Goal: Task Accomplishment & Management: Use online tool/utility

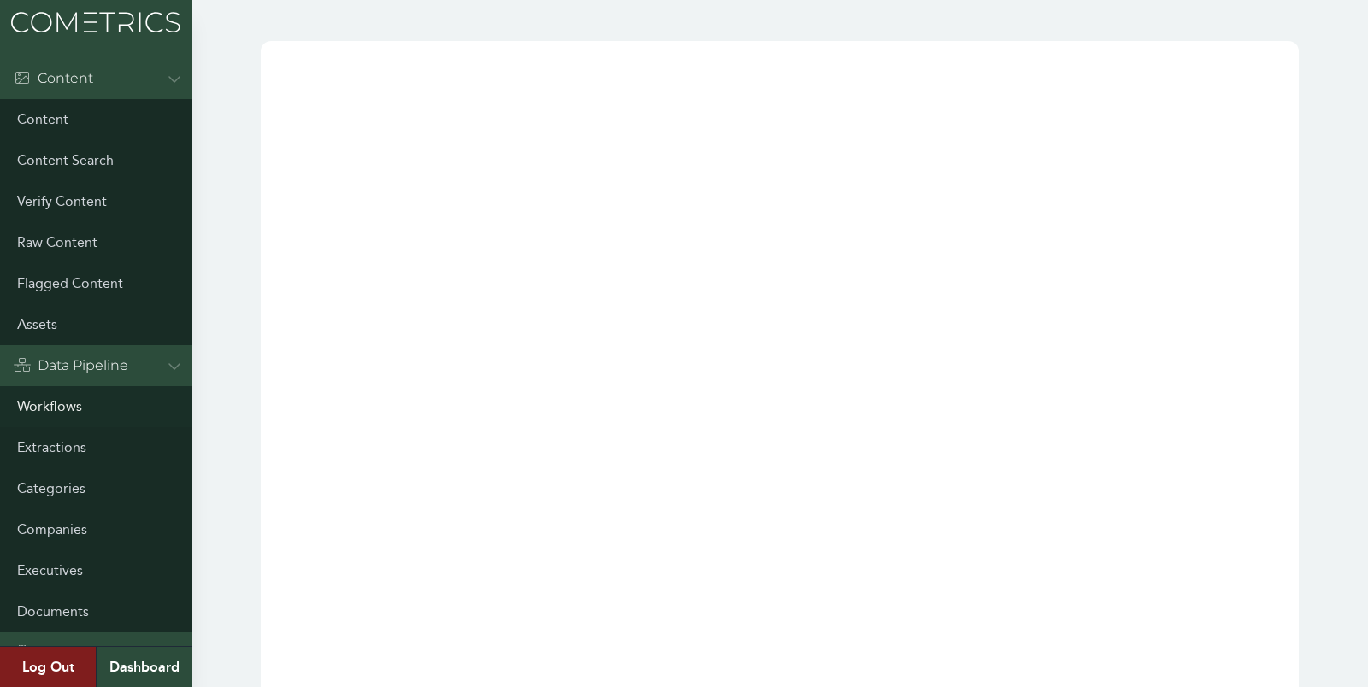
click at [53, 394] on link "Workflows" at bounding box center [95, 406] width 191 height 41
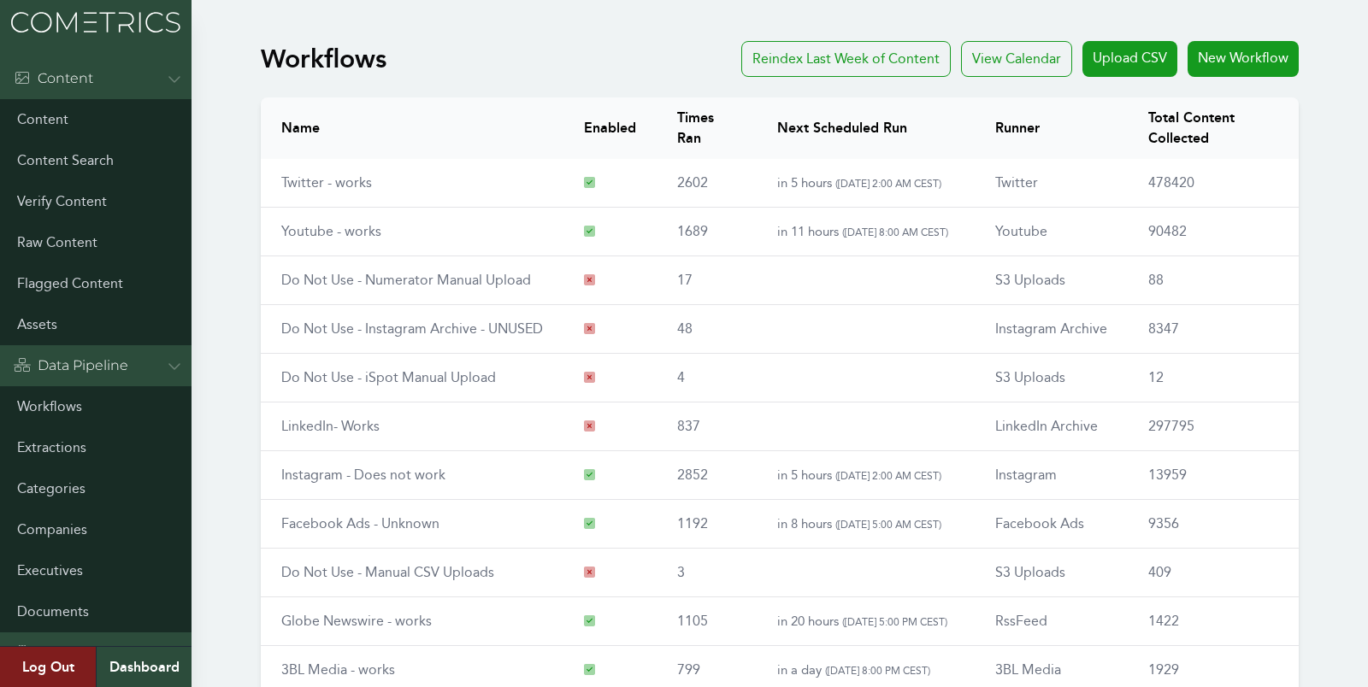
click at [216, 312] on div "Workflows Reindex Last Week of Content View Calendar Upload CSV New Workflow Na…" at bounding box center [684, 444] width 1368 height 821
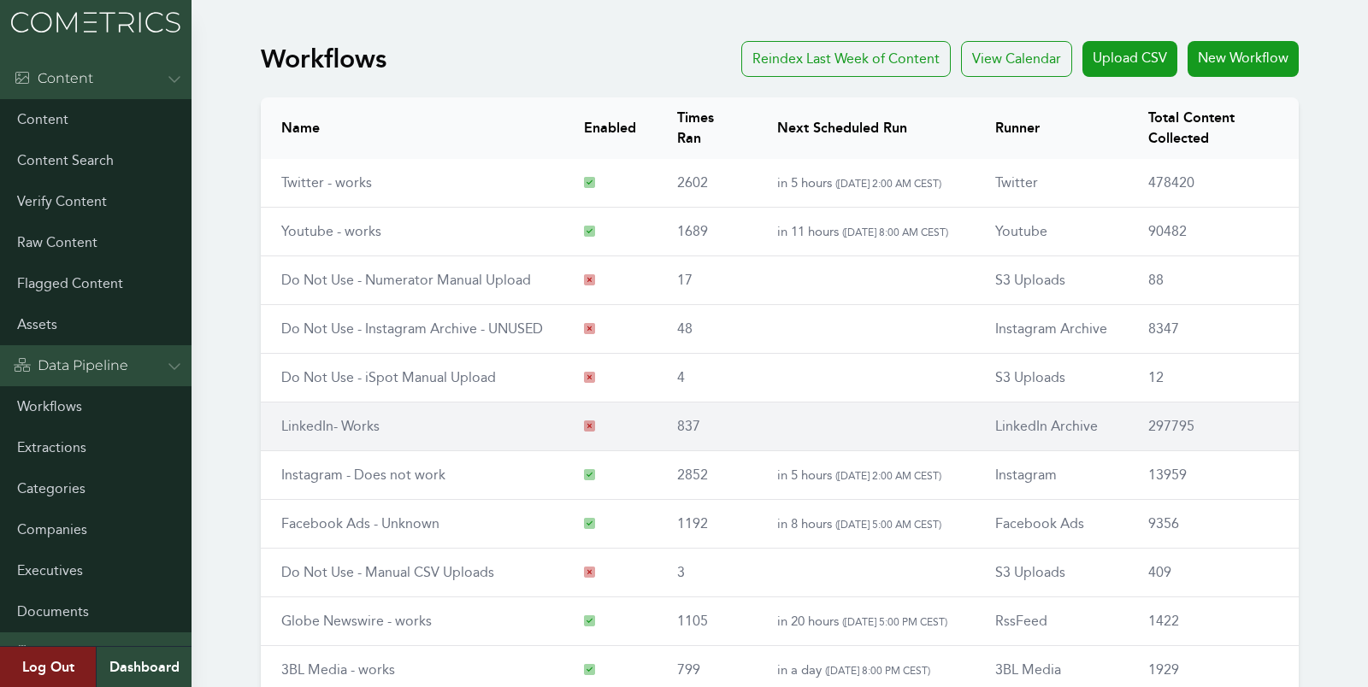
click at [306, 410] on td "LinkedIn- Works" at bounding box center [412, 427] width 303 height 49
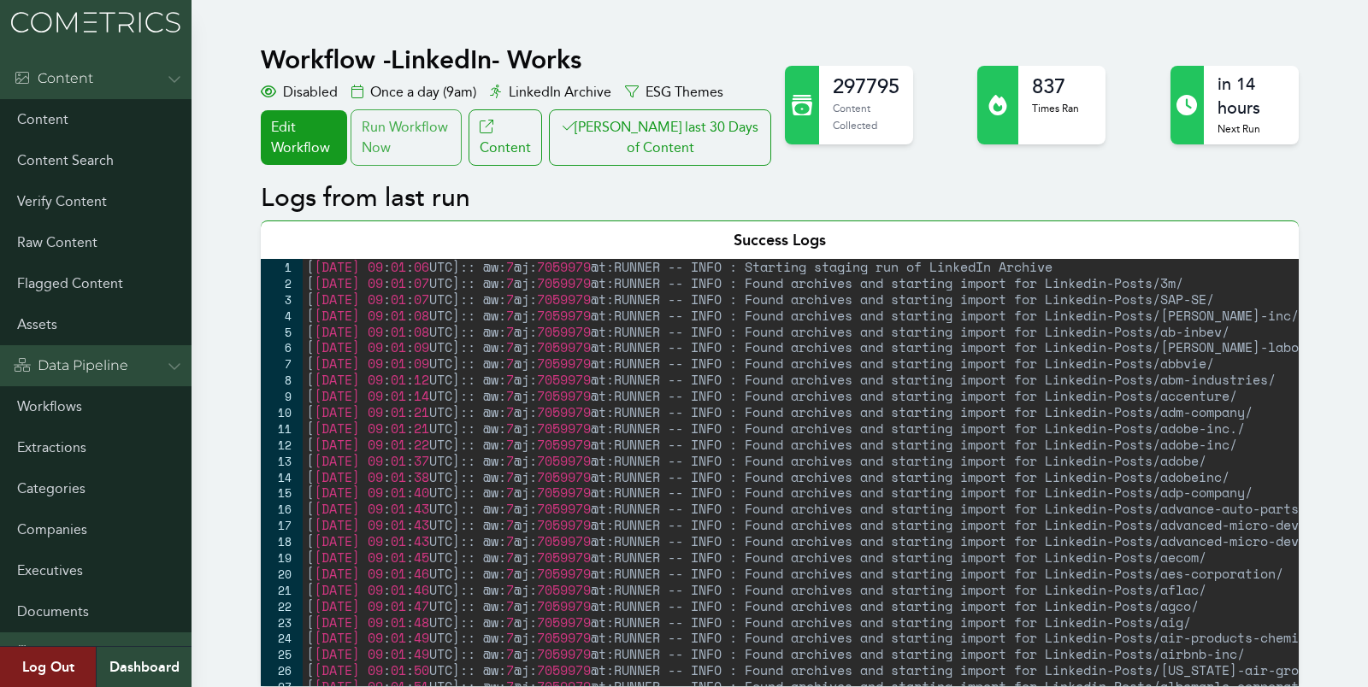
click at [397, 160] on div "Run Workflow Now" at bounding box center [405, 137] width 111 height 56
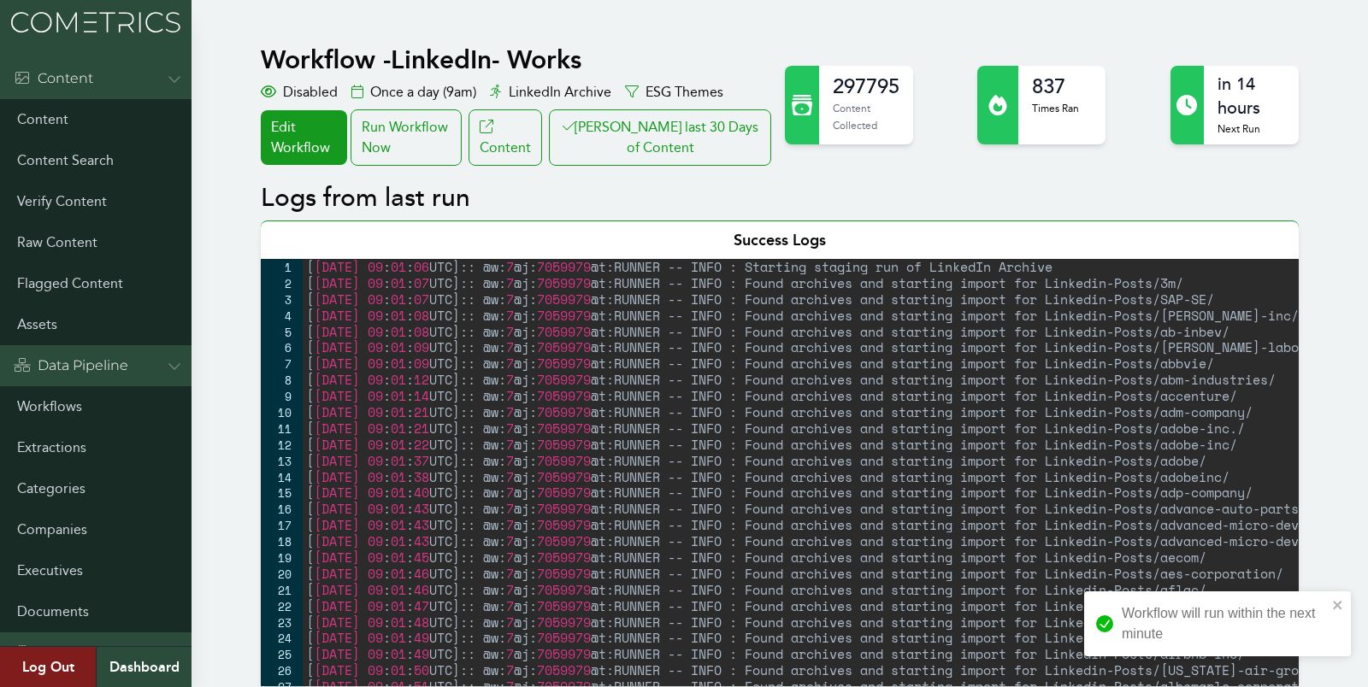
click at [669, 144] on button "Clair last 30 Days of Content" at bounding box center [660, 137] width 222 height 56
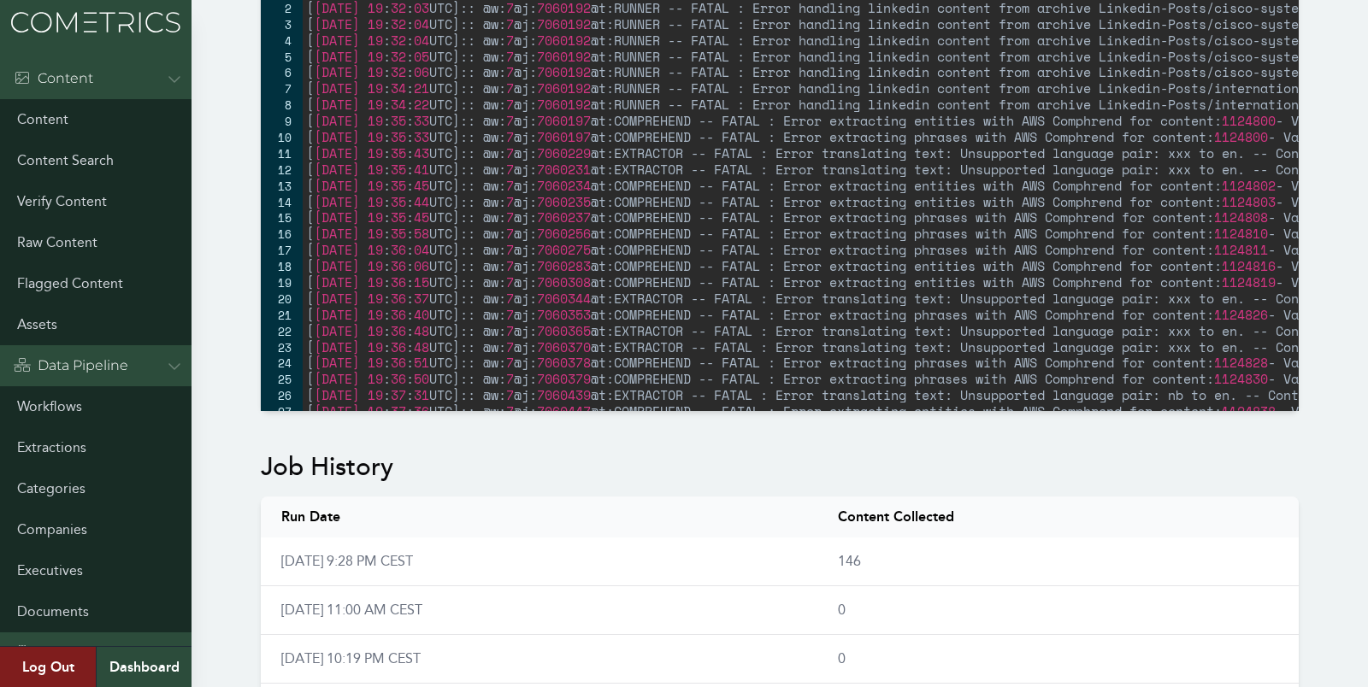
scroll to position [761, 0]
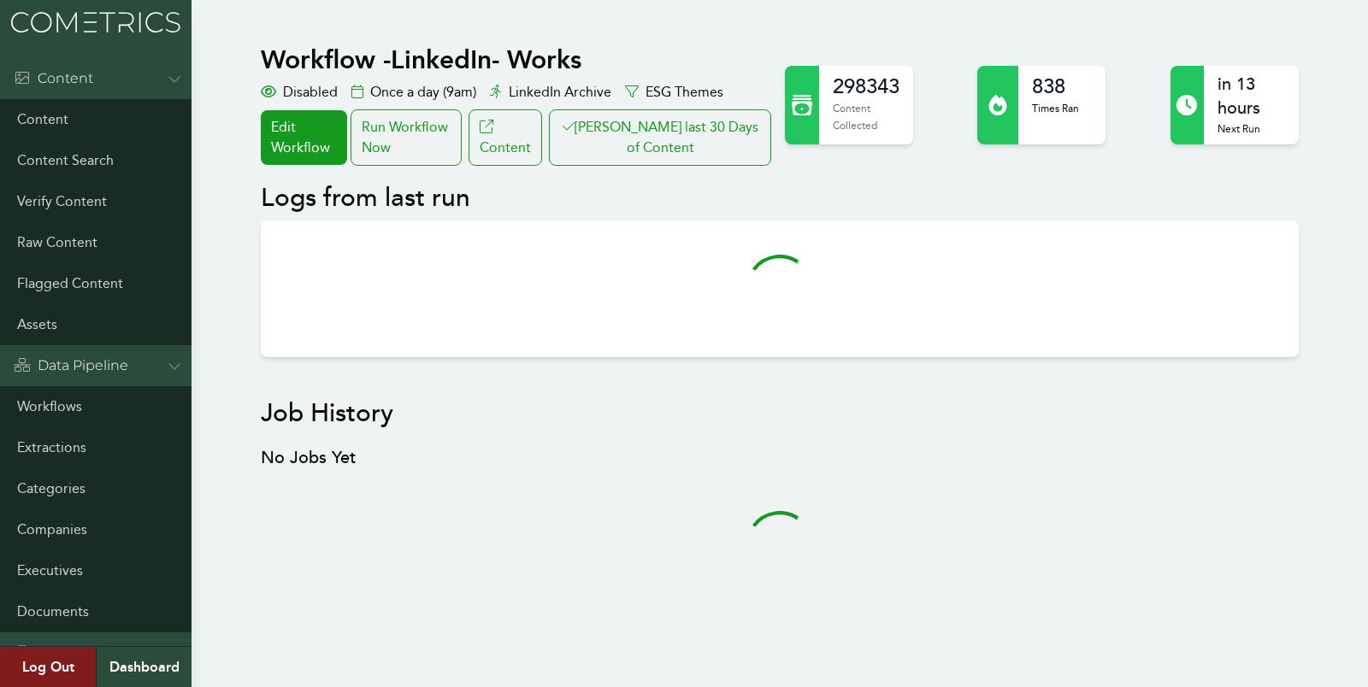
click at [1342, 388] on div "Workflow - LinkedIn- Works Disabled Once a day (9am) LinkedIn Archive ESG Theme…" at bounding box center [684, 347] width 1368 height 627
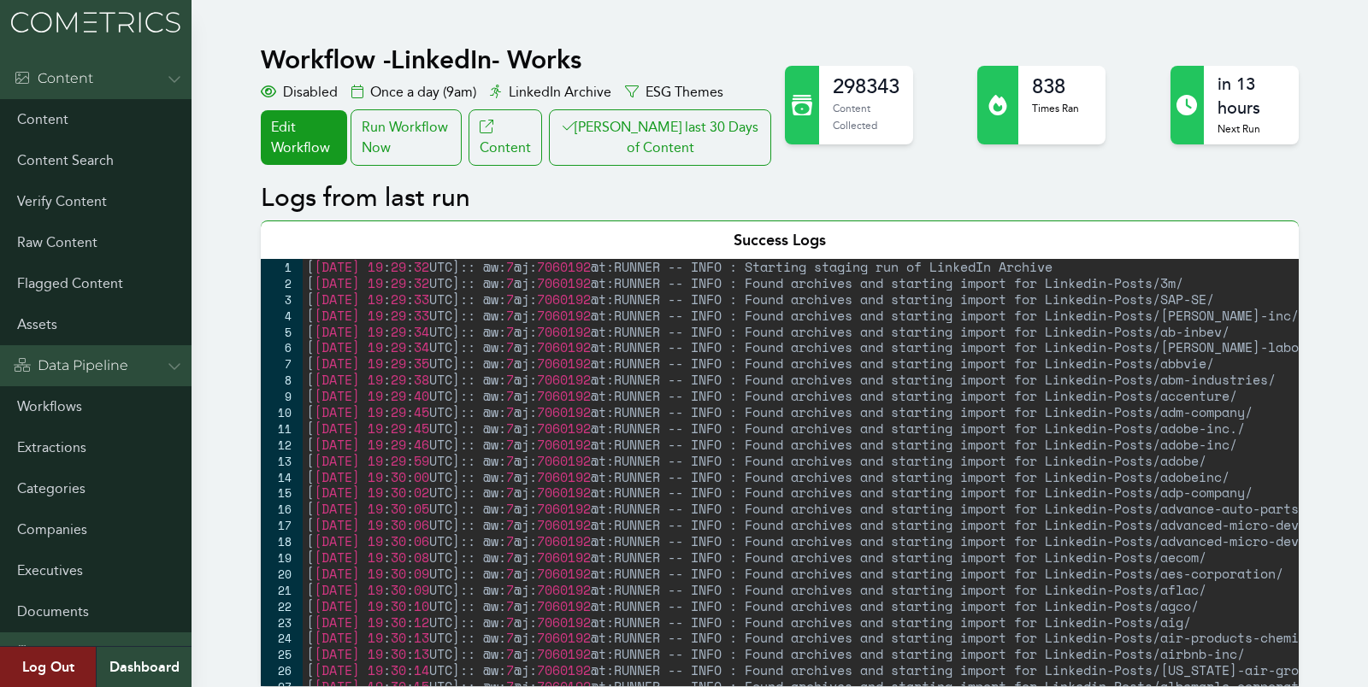
click at [370, 315] on div "[ 2025-08-19 19 : 29 : 32 UTC ] :: @w: 7 @j: 7060192 @t:RUNNER -- INFO : Starti…" at bounding box center [881, 489] width 1157 height 460
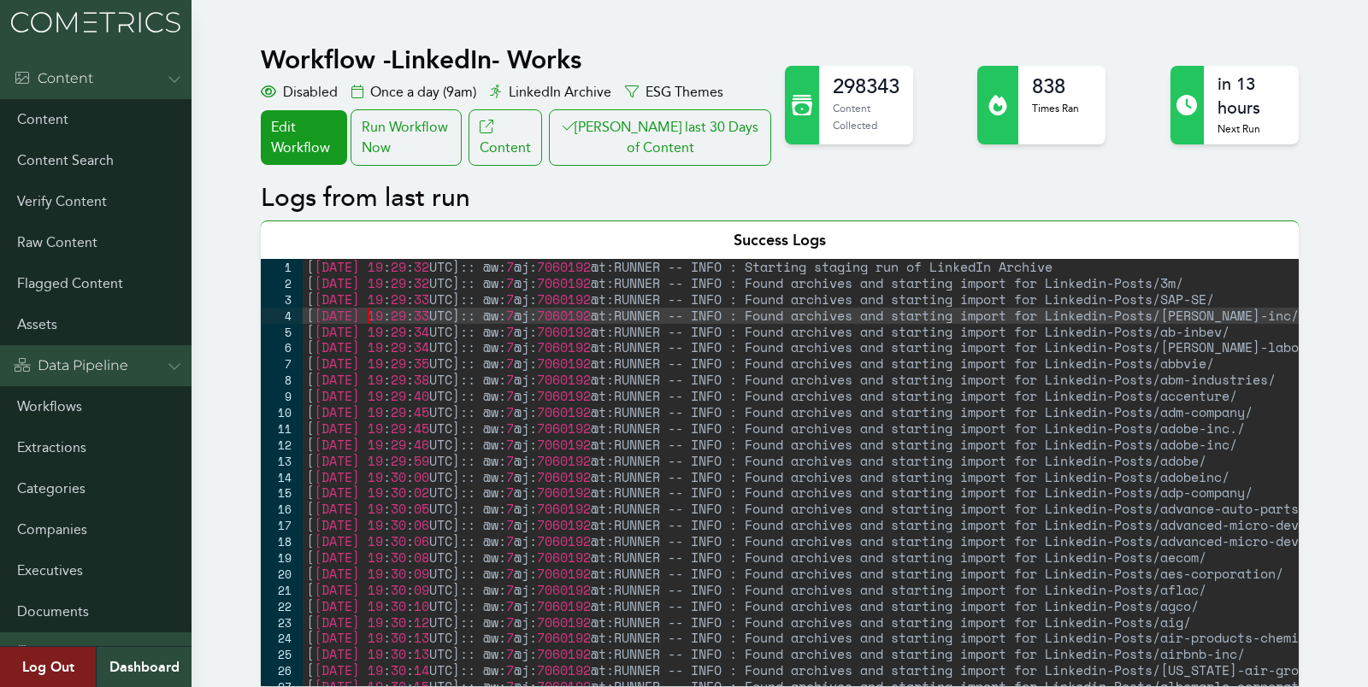
type textarea "[2025-08-19 20:06:24 UTC]:: @w:7 @j:7063464 @t:MATCHER -- INFO : No Company Mat…"
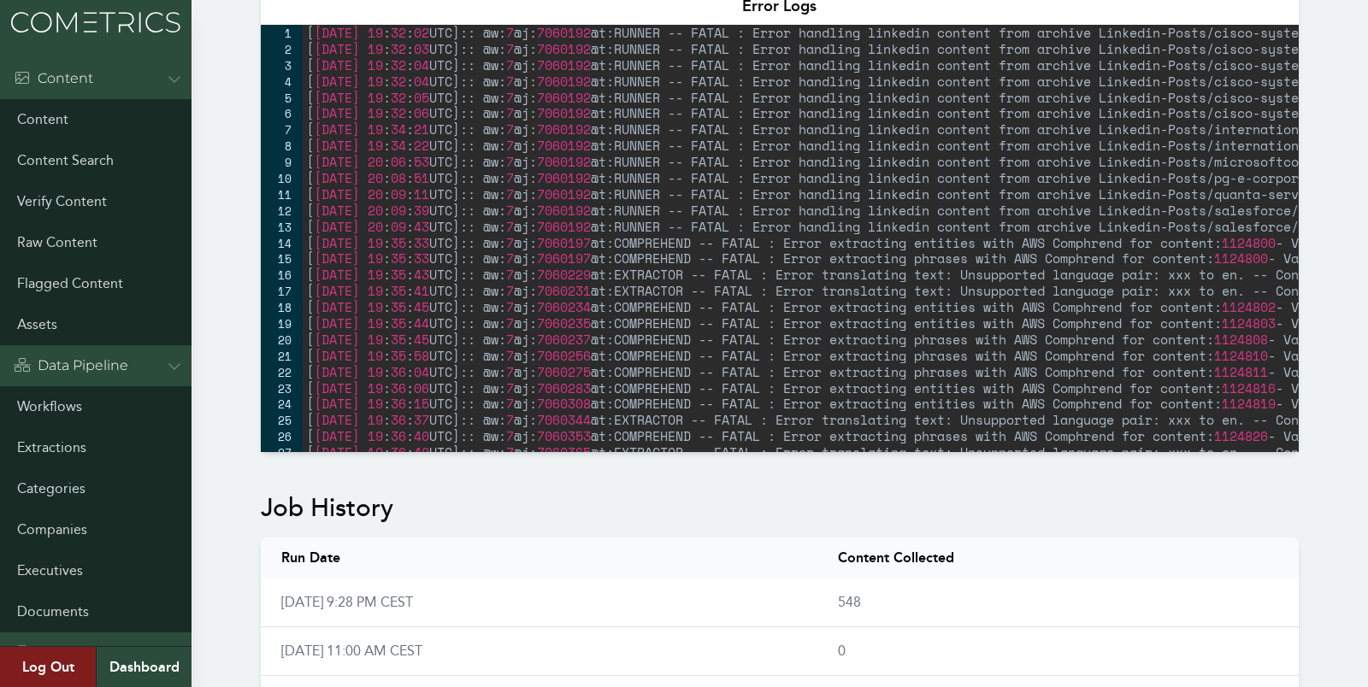
scroll to position [823, 0]
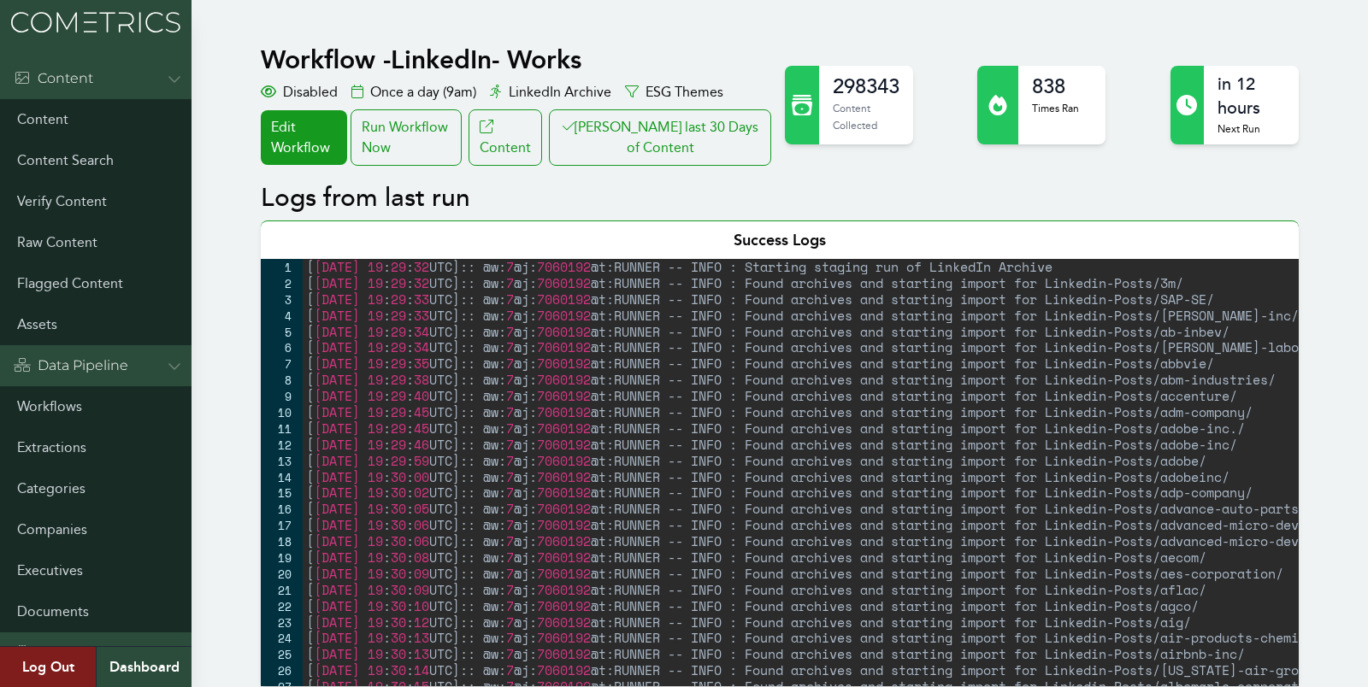
click at [630, 122] on button "Clair last 30 Days of Content" at bounding box center [660, 137] width 222 height 56
click at [27, 395] on link "Workflows" at bounding box center [95, 406] width 191 height 41
